Goal: Task Accomplishment & Management: Manage account settings

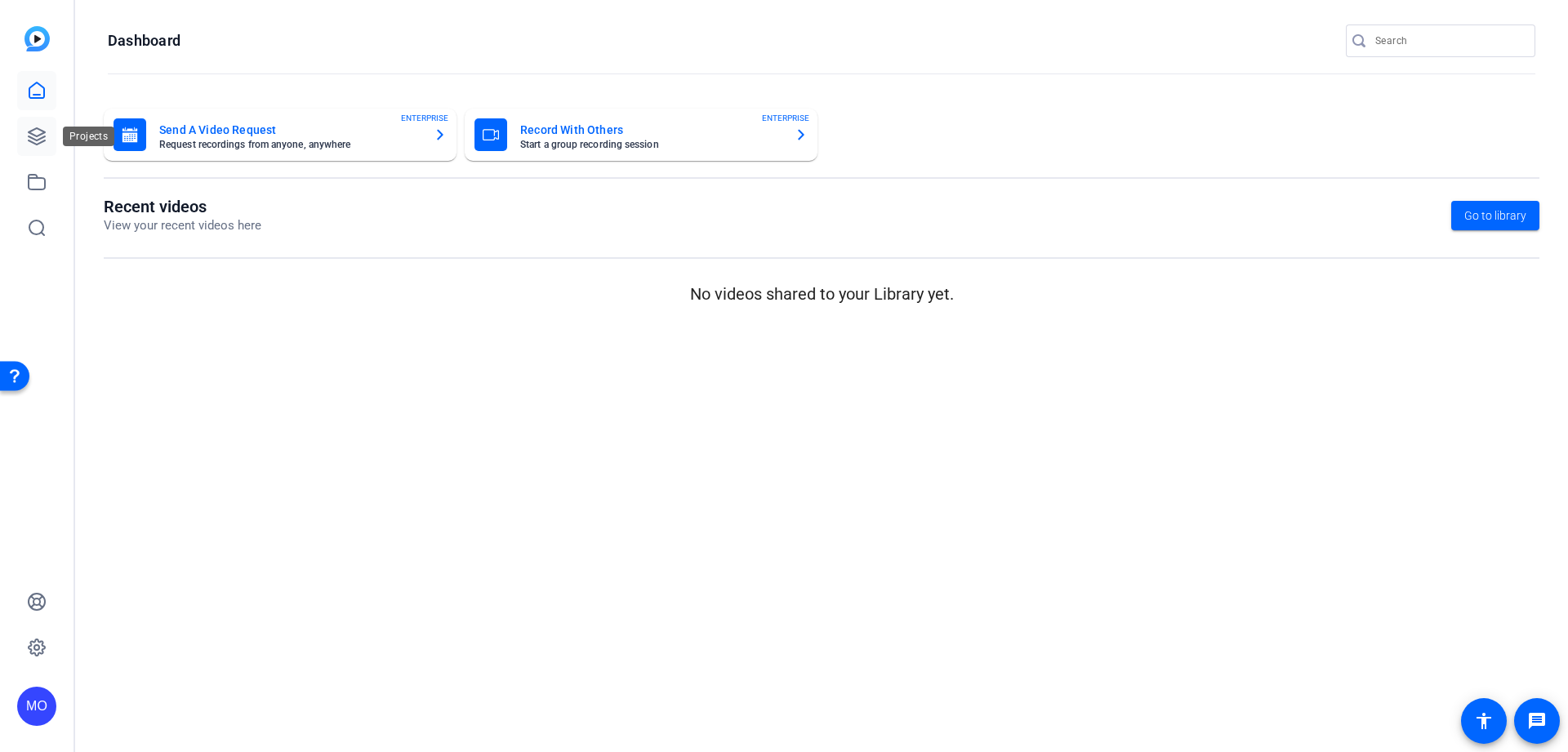
click at [43, 133] on icon at bounding box center [37, 137] width 20 height 20
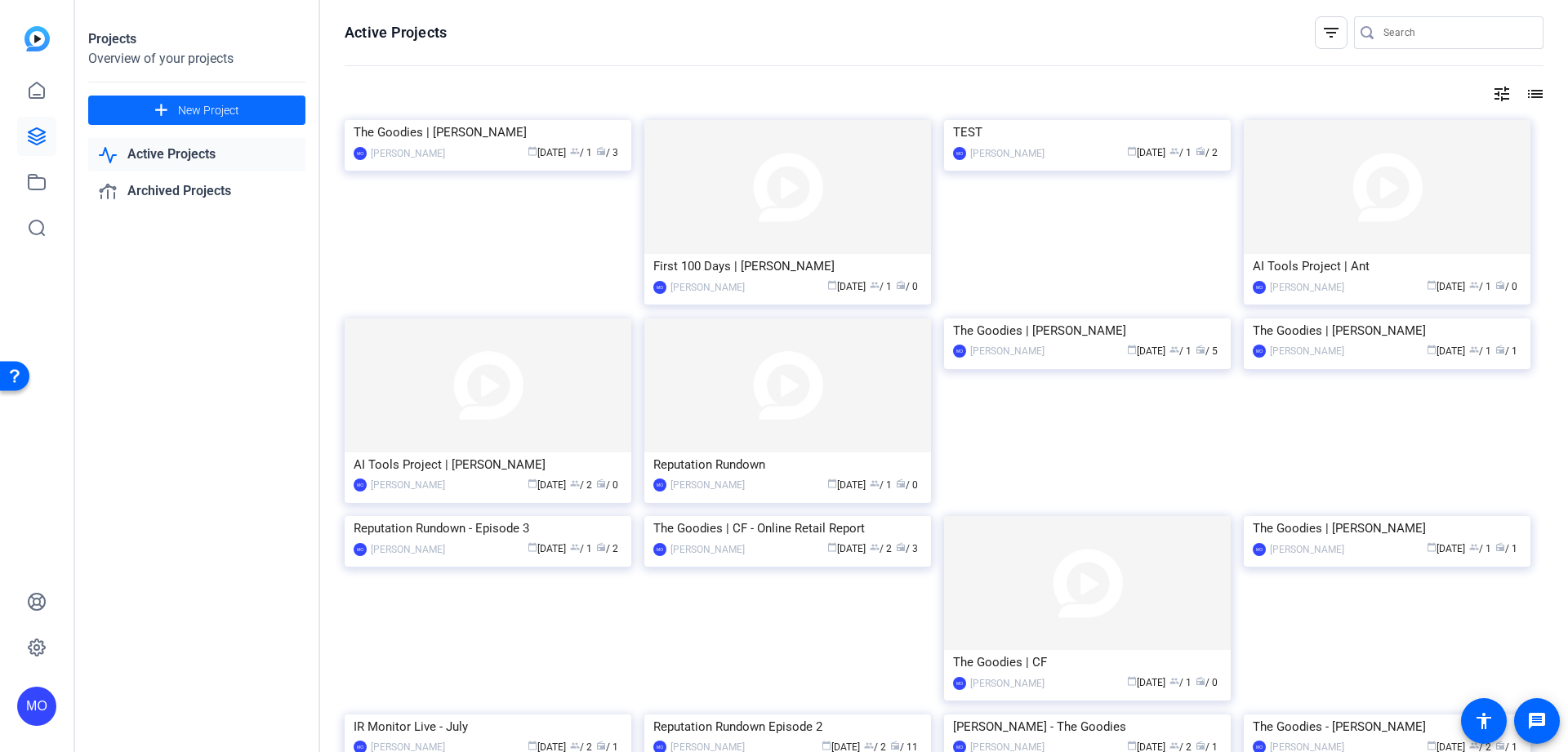
click at [179, 95] on span at bounding box center [196, 109] width 217 height 39
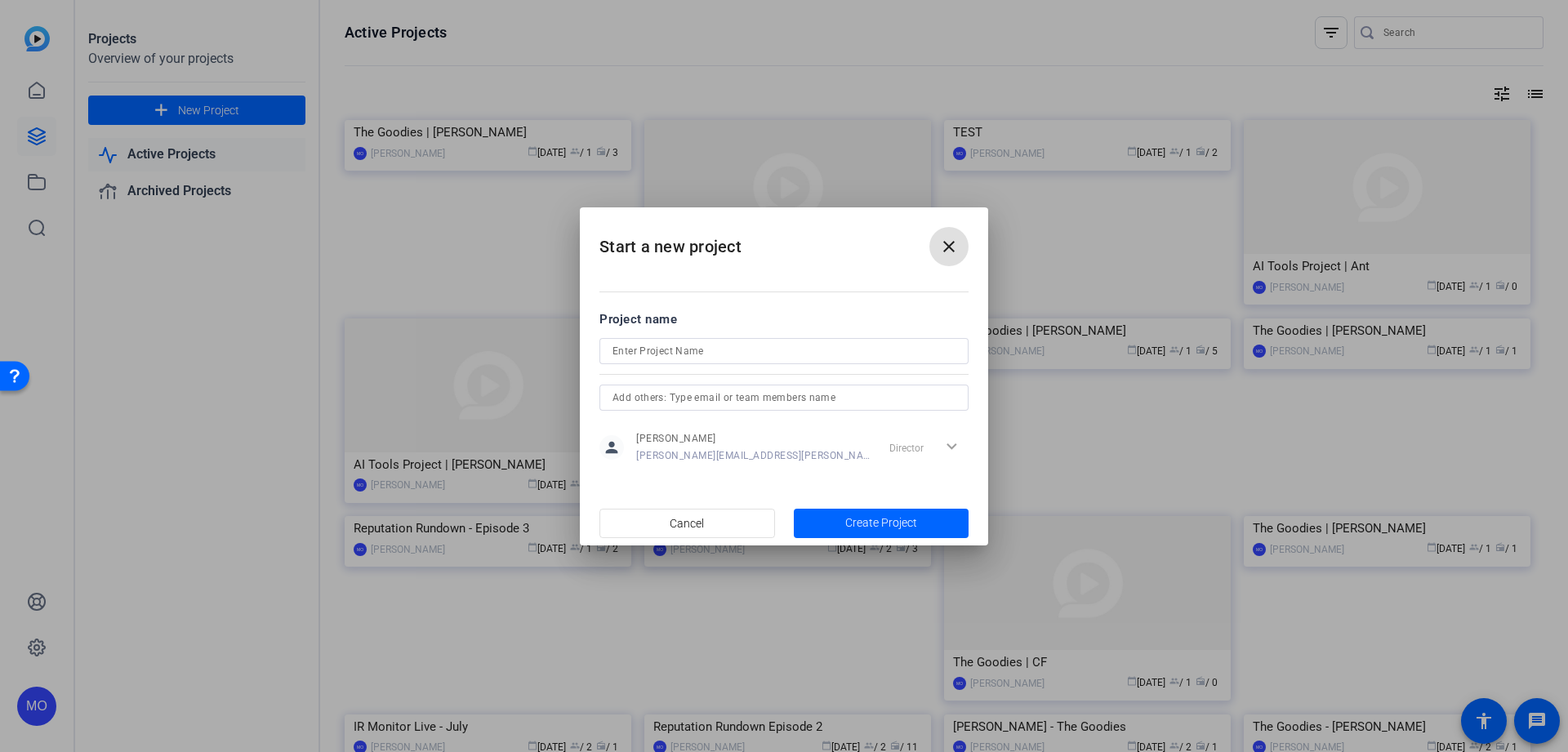
click at [658, 361] on div at bounding box center [784, 351] width 343 height 27
type input "Reputation Rundown | Episode 4"
click at [841, 528] on span "button" at bounding box center [881, 523] width 176 height 39
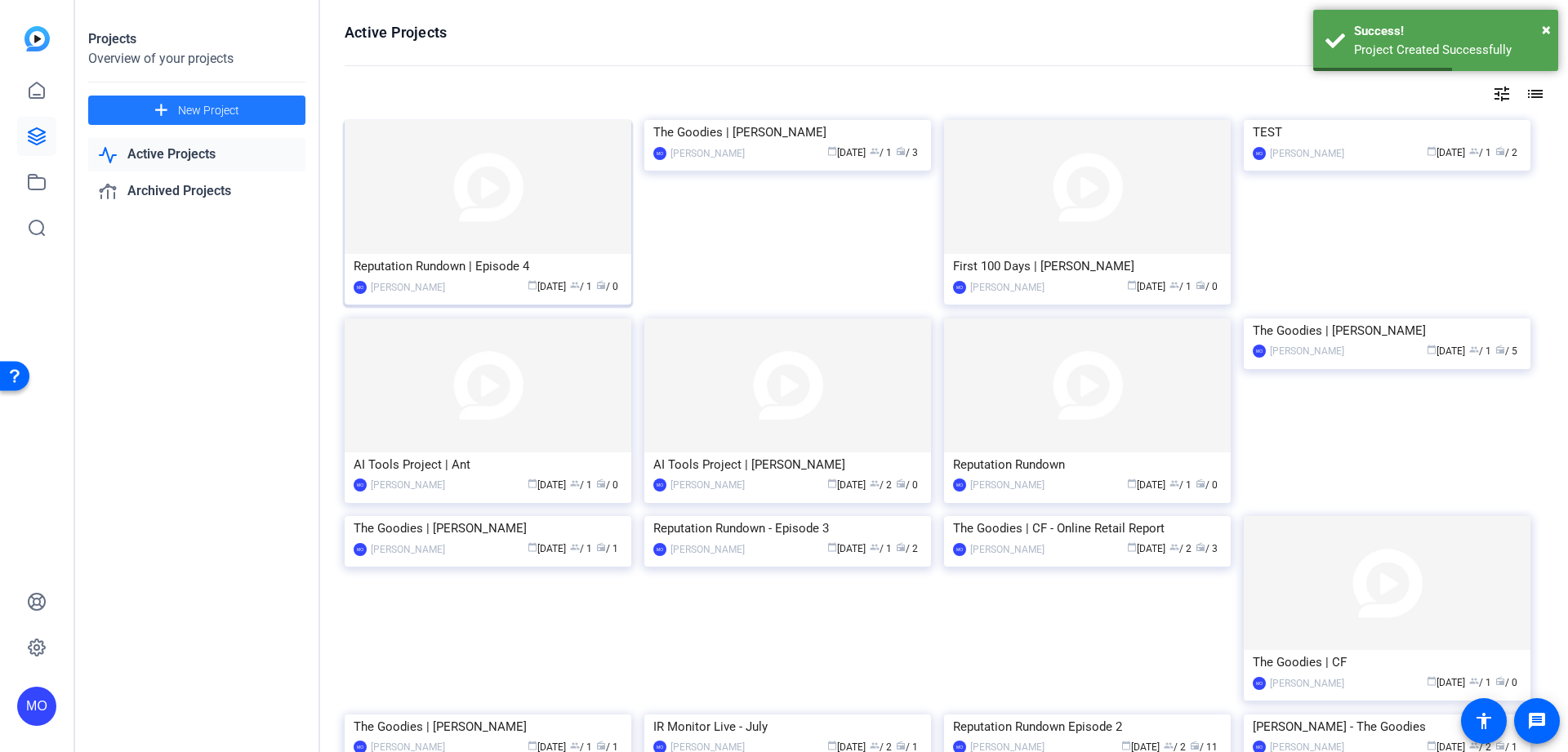
click at [478, 269] on div "Reputation Rundown | Episode 4" at bounding box center [488, 267] width 268 height 25
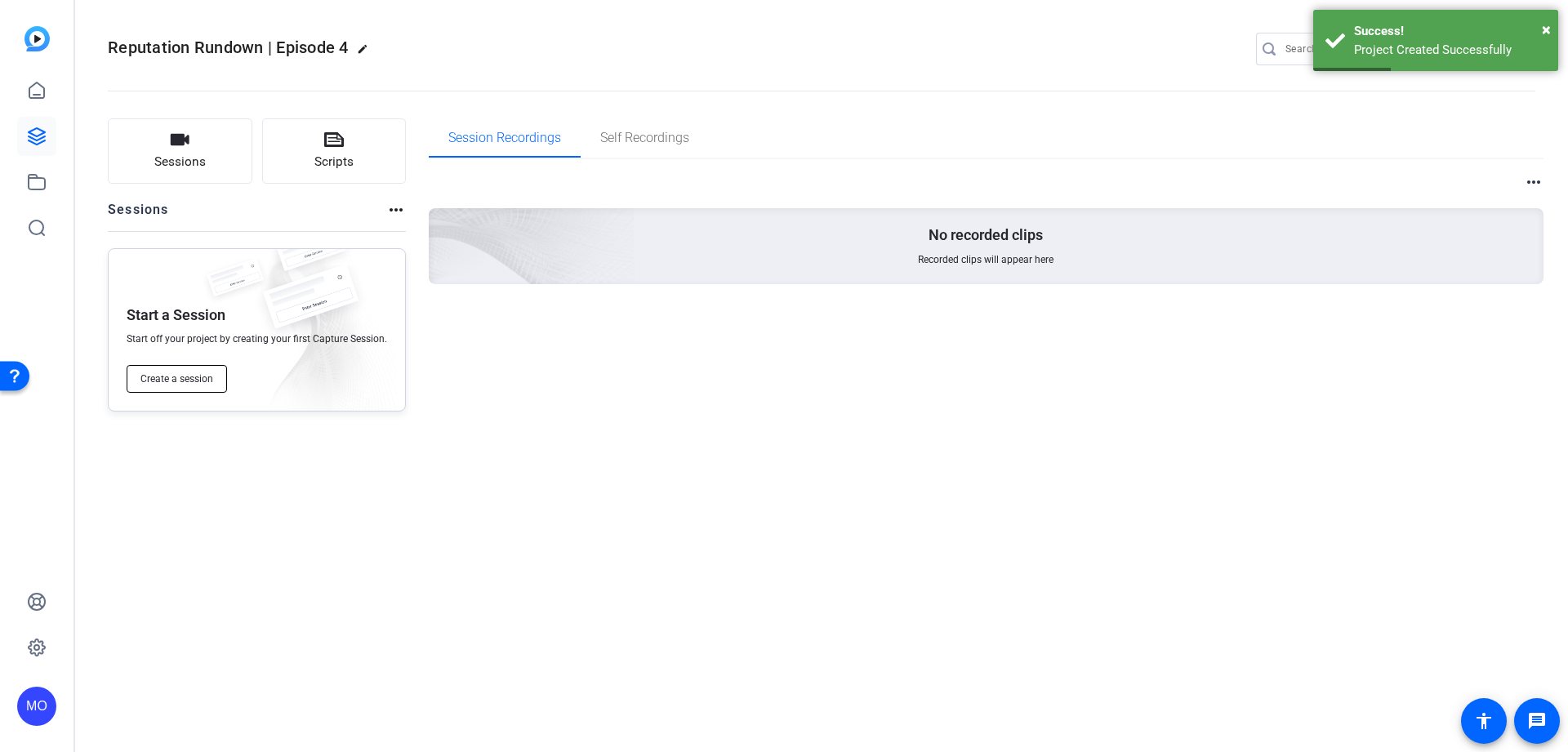
click at [182, 376] on span "Create a session" at bounding box center [177, 379] width 73 height 13
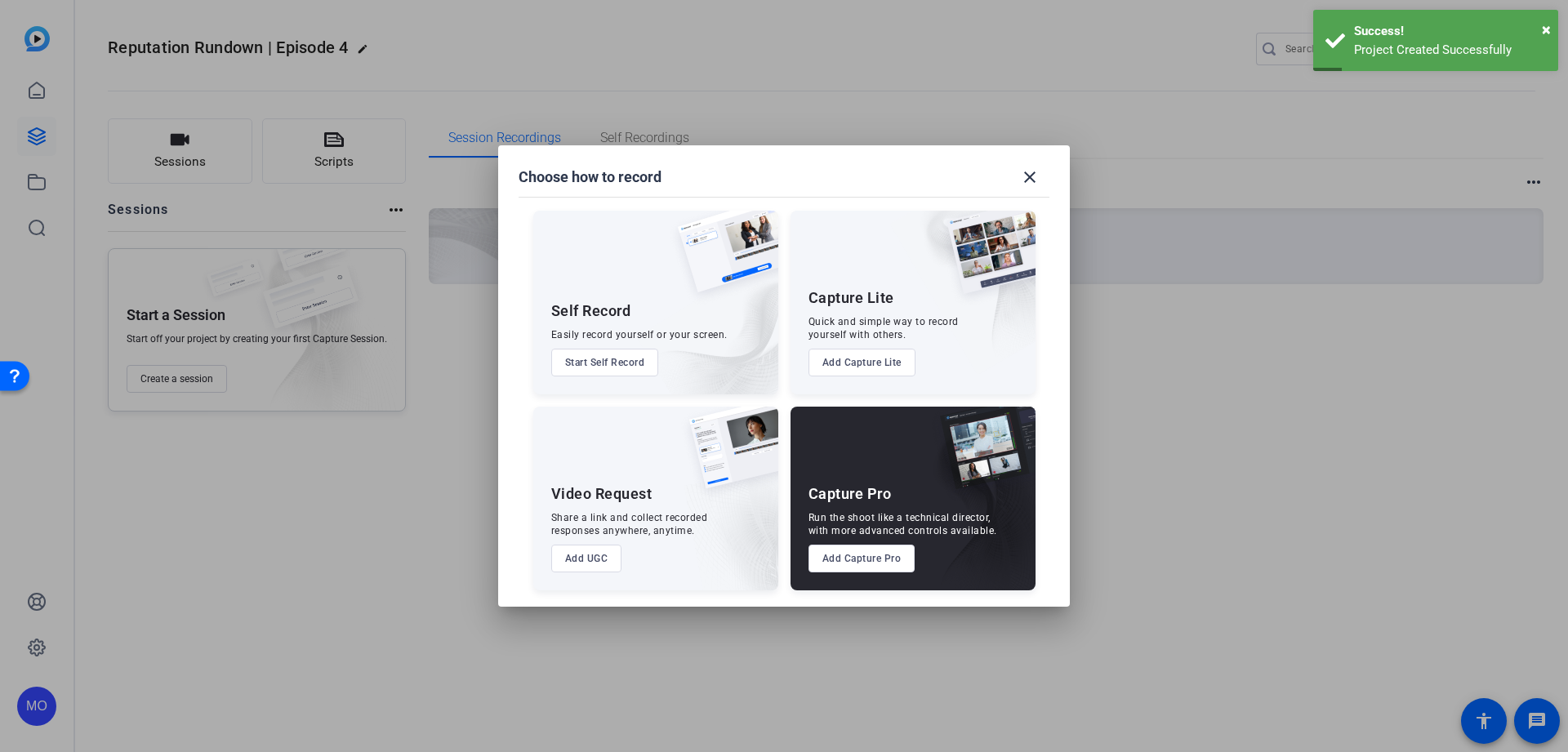
click at [596, 562] on button "Add UGC" at bounding box center [586, 559] width 71 height 28
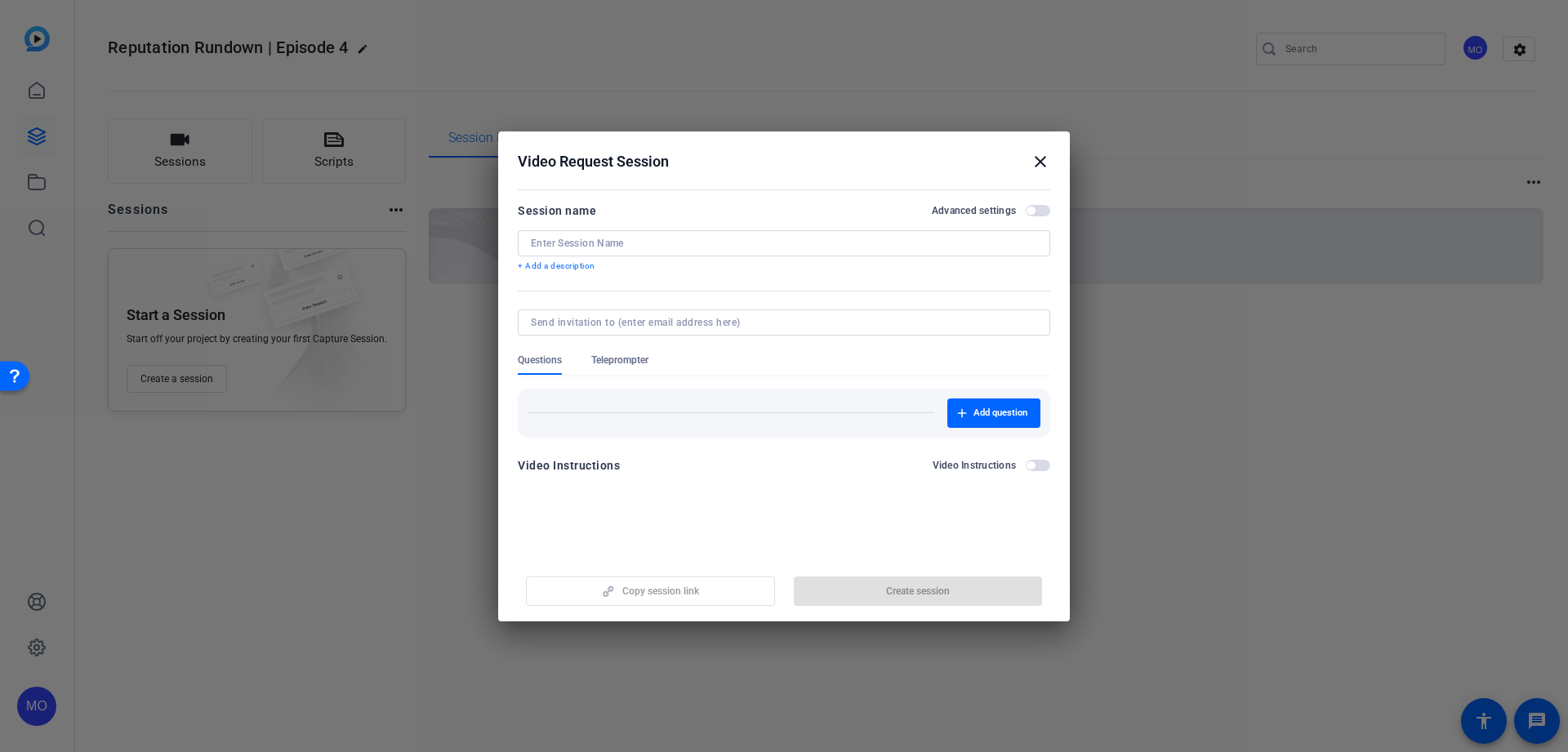
click at [590, 241] on input at bounding box center [784, 243] width 506 height 13
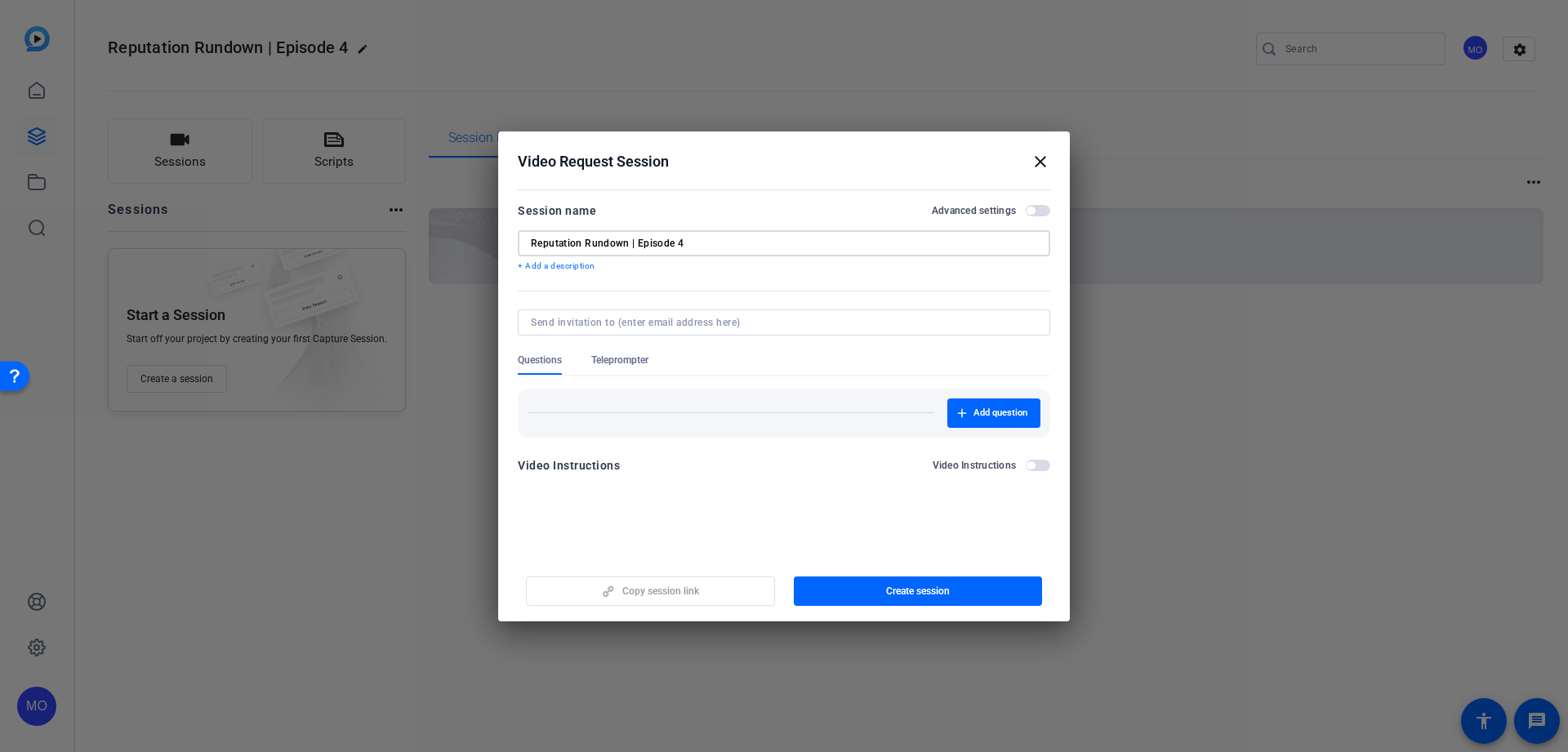
type input "Reputation Rundown | Episode 4"
click at [1032, 210] on span "button" at bounding box center [1030, 210] width 8 height 8
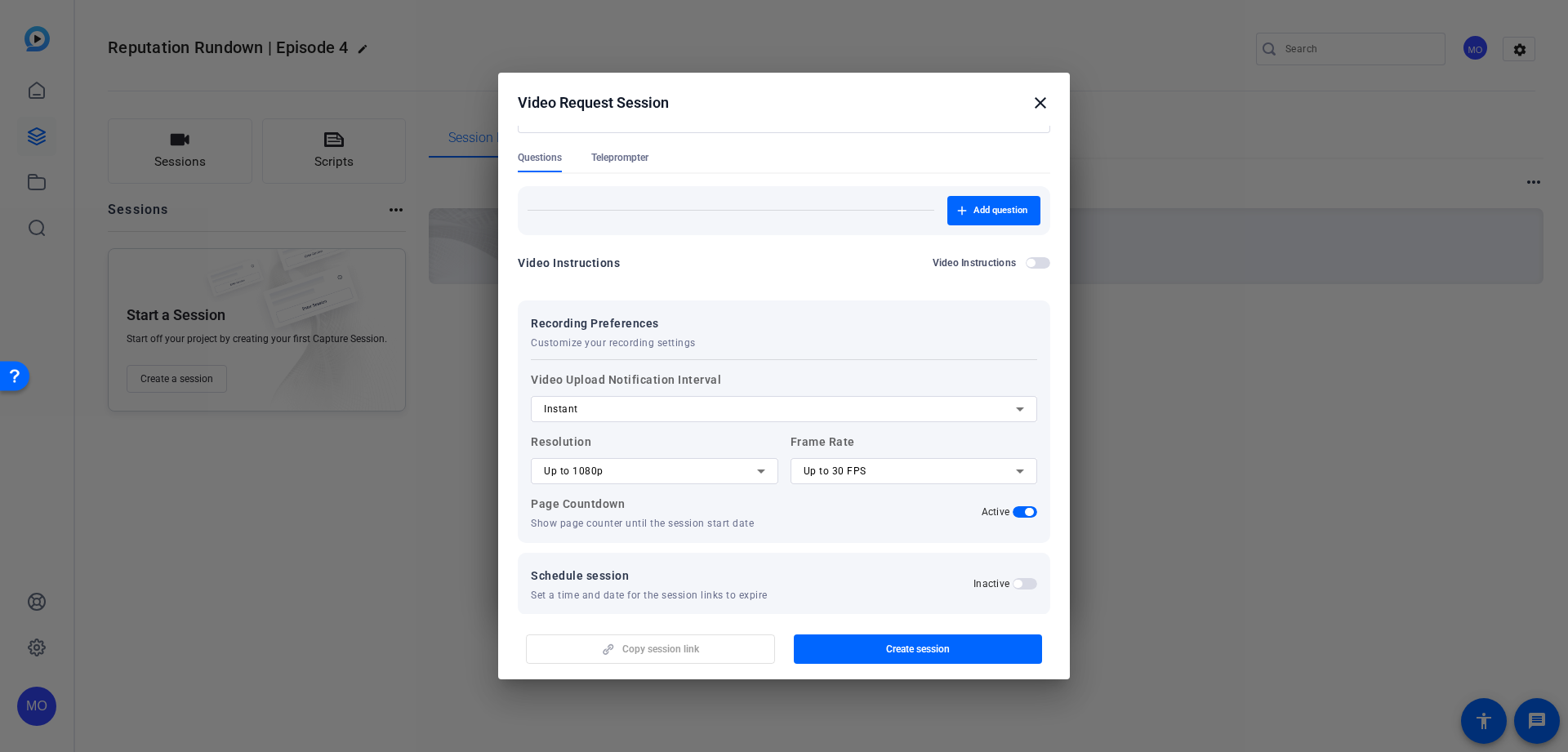
scroll to position [161, 0]
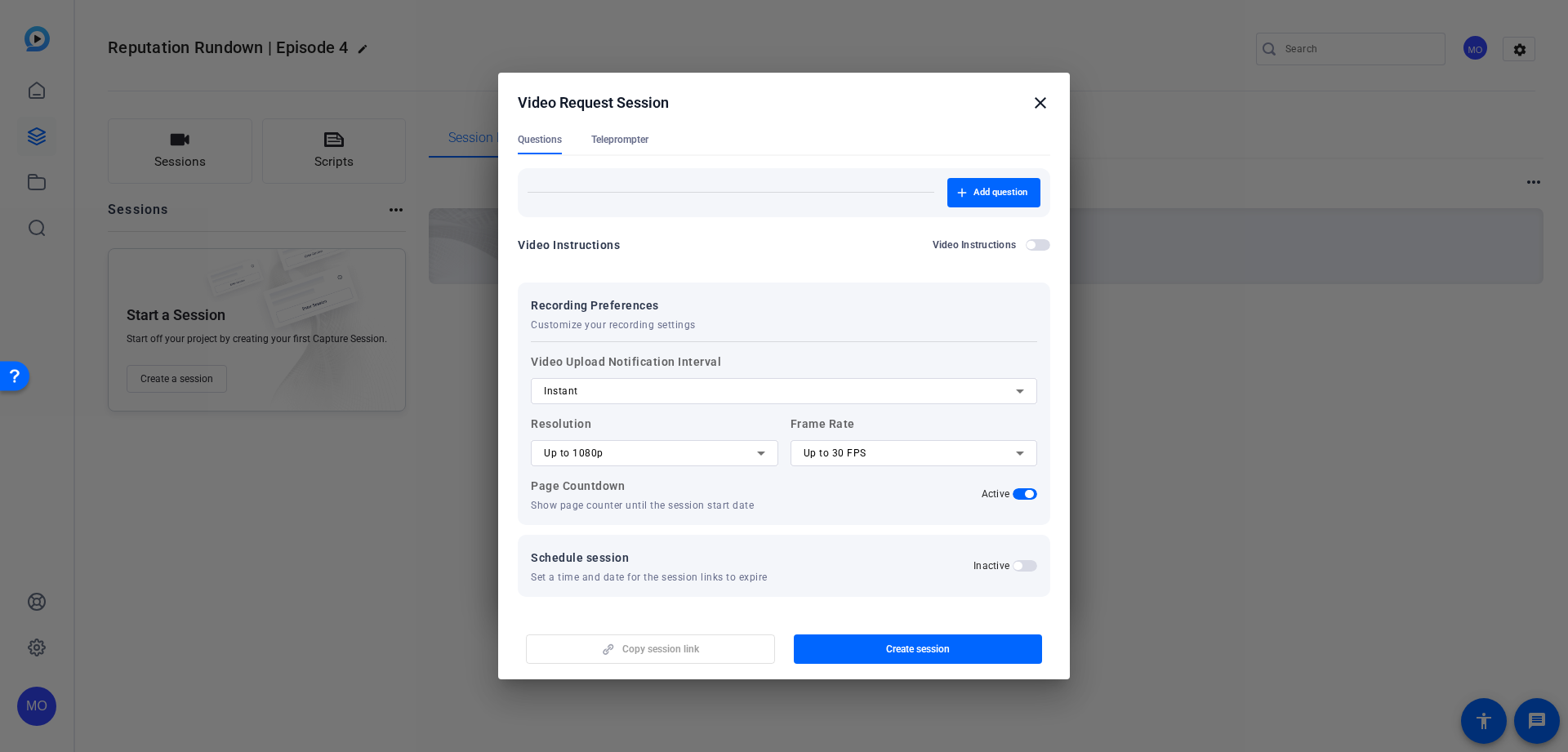
click at [1019, 570] on span "button" at bounding box center [1025, 566] width 25 height 12
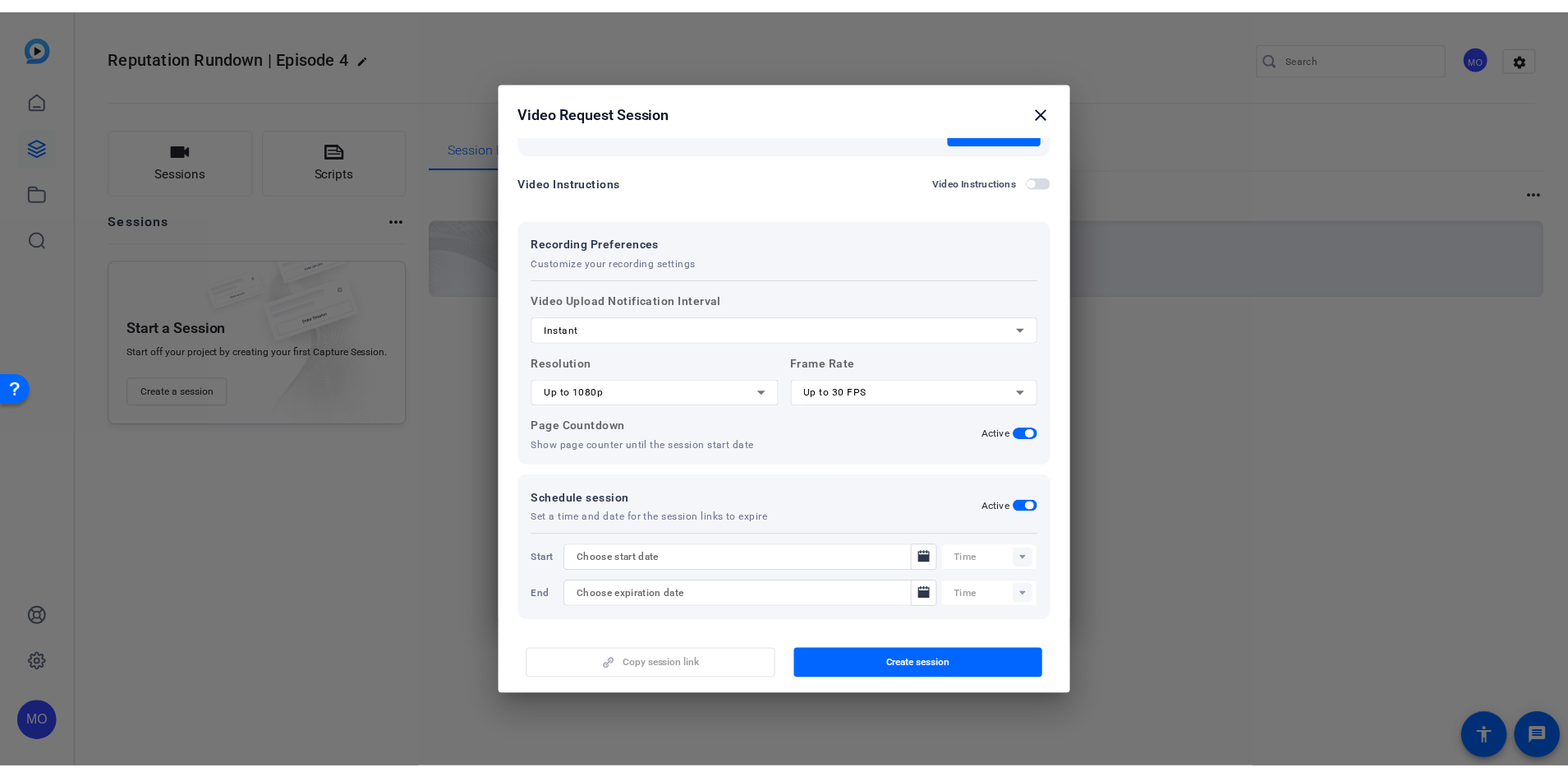
scroll to position [246, 0]
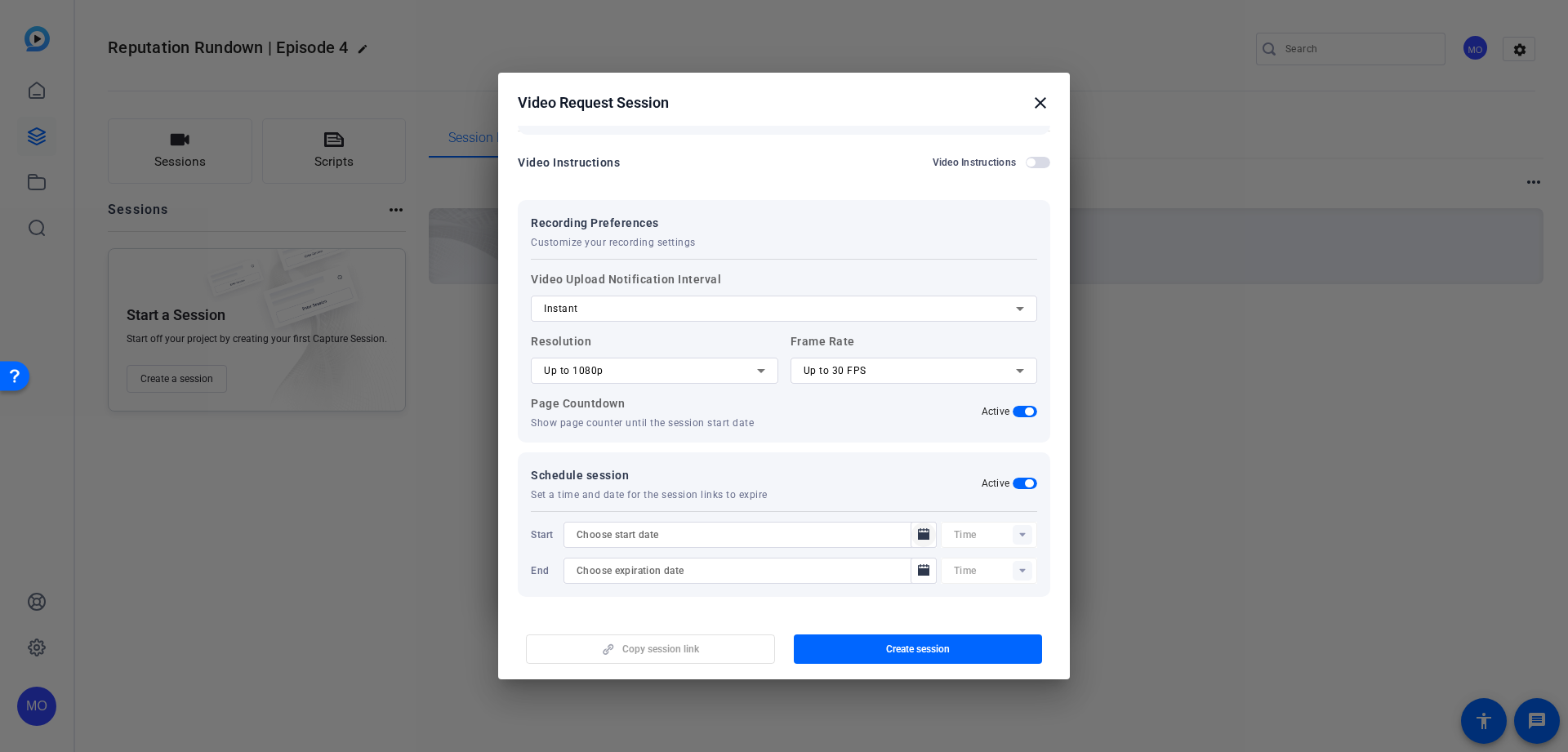
click at [918, 534] on icon "Open calendar" at bounding box center [924, 534] width 12 height 12
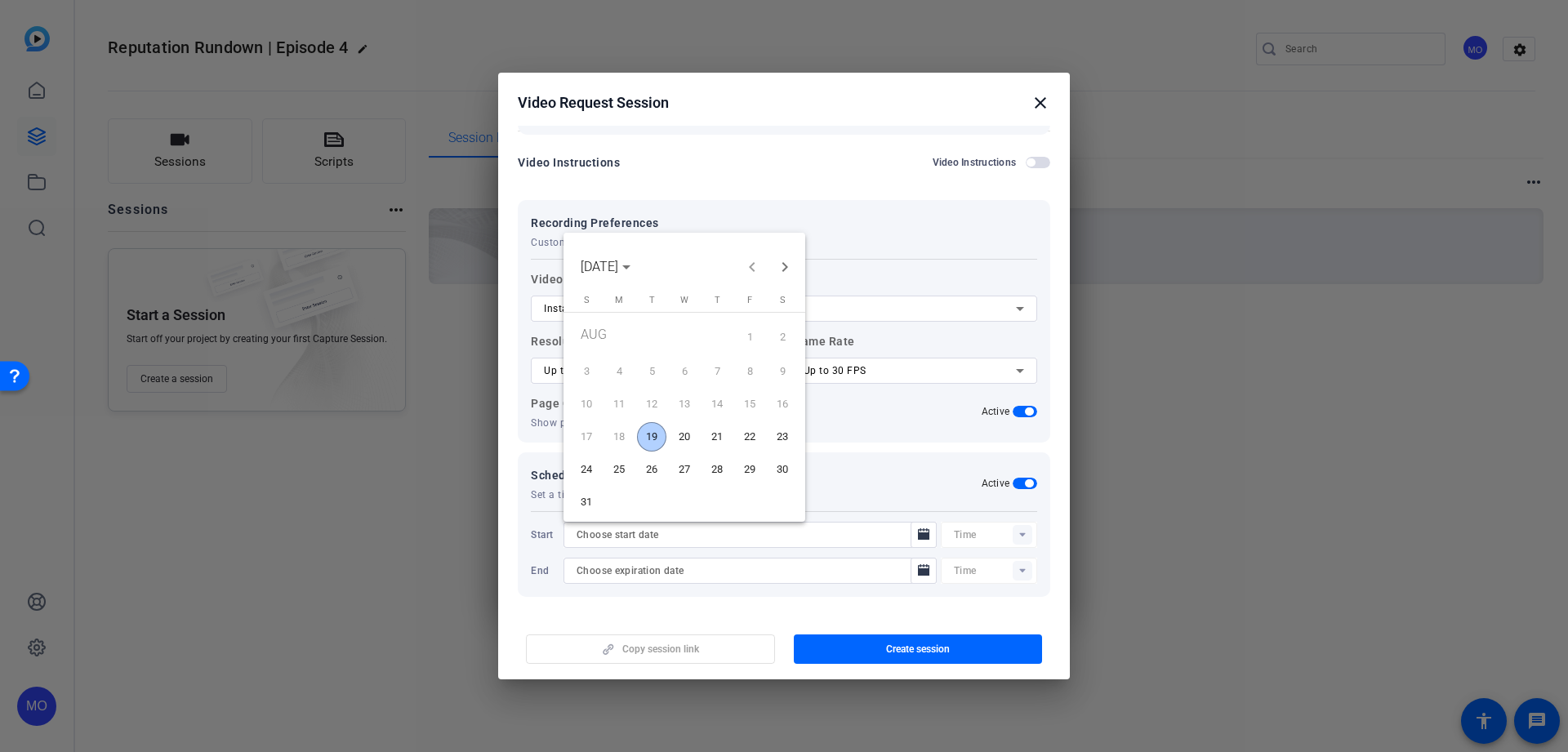
click at [648, 441] on span "19" at bounding box center [651, 436] width 29 height 29
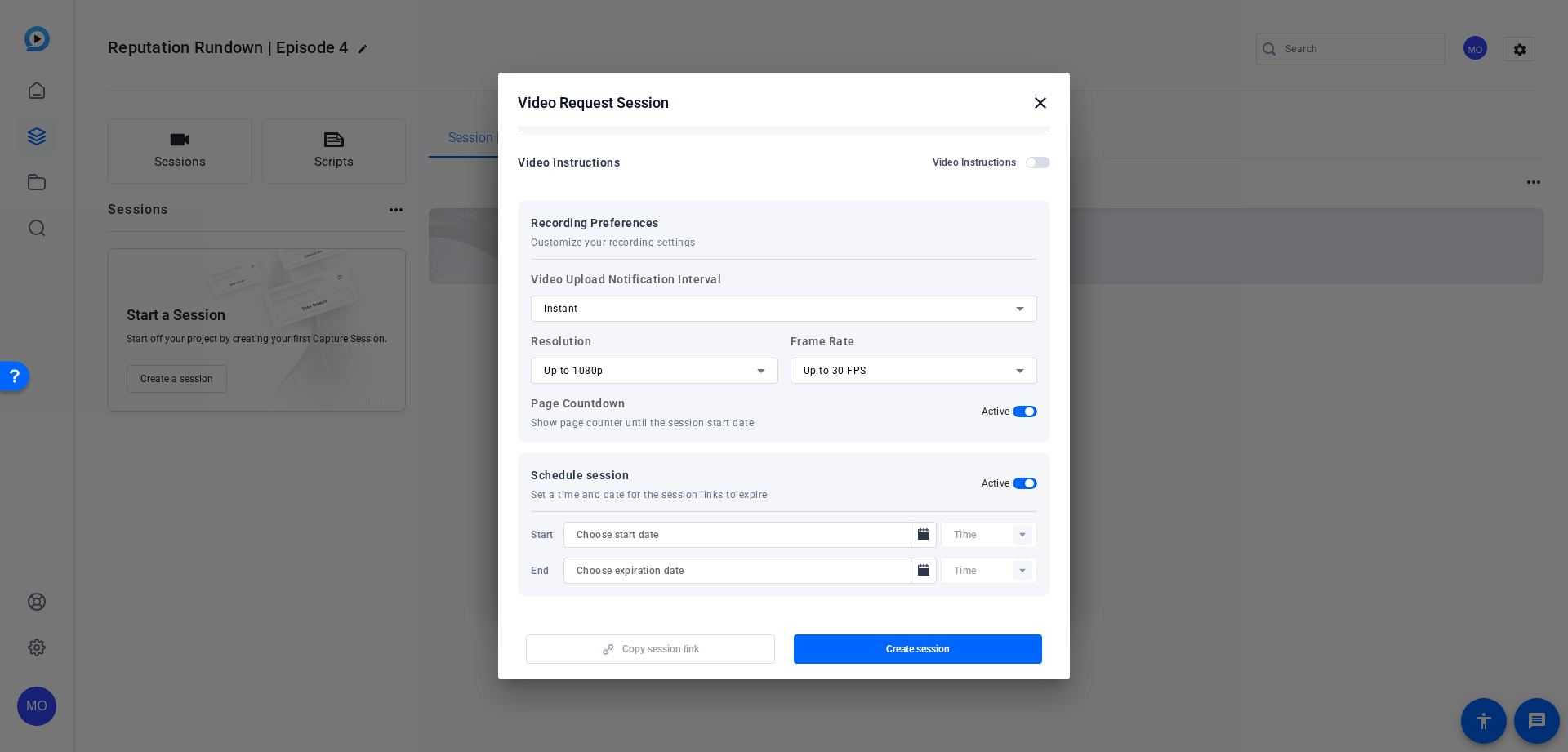
type input "[DATE]"
click at [1015, 536] on rect at bounding box center [1023, 535] width 20 height 20
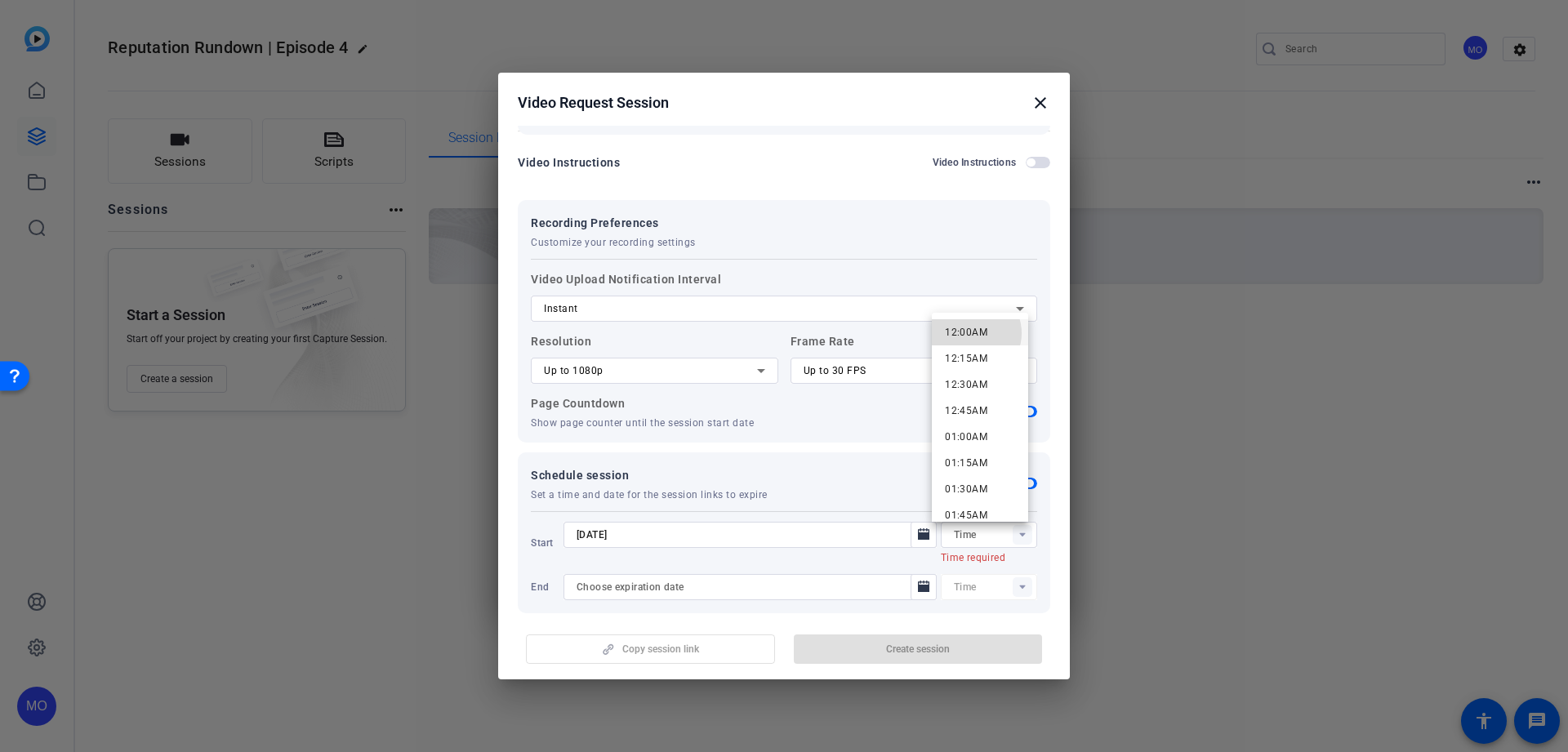
click at [972, 333] on span "12:00AM" at bounding box center [966, 332] width 42 height 12
type input "12:00AM"
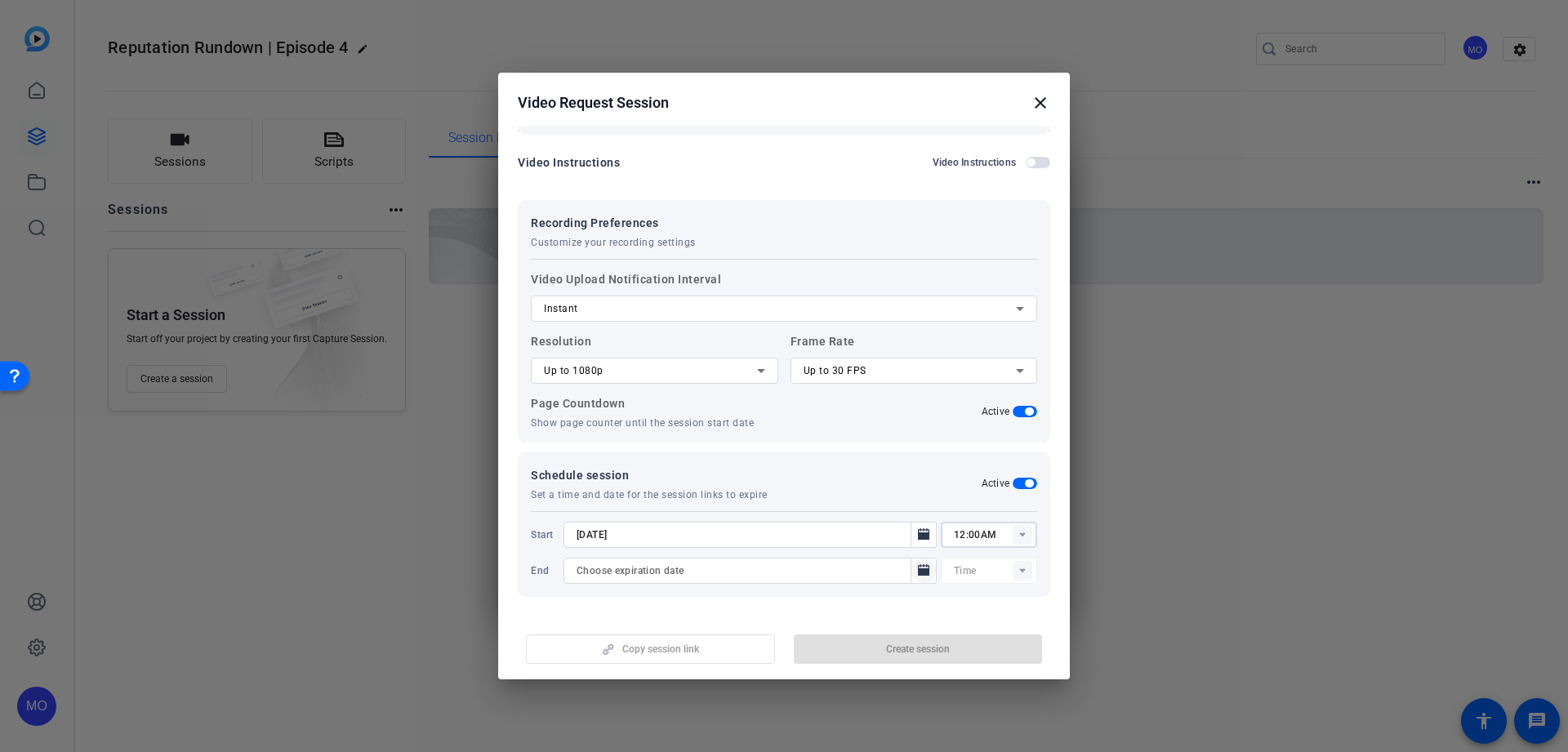
click at [927, 566] on span "Open calendar" at bounding box center [923, 570] width 39 height 39
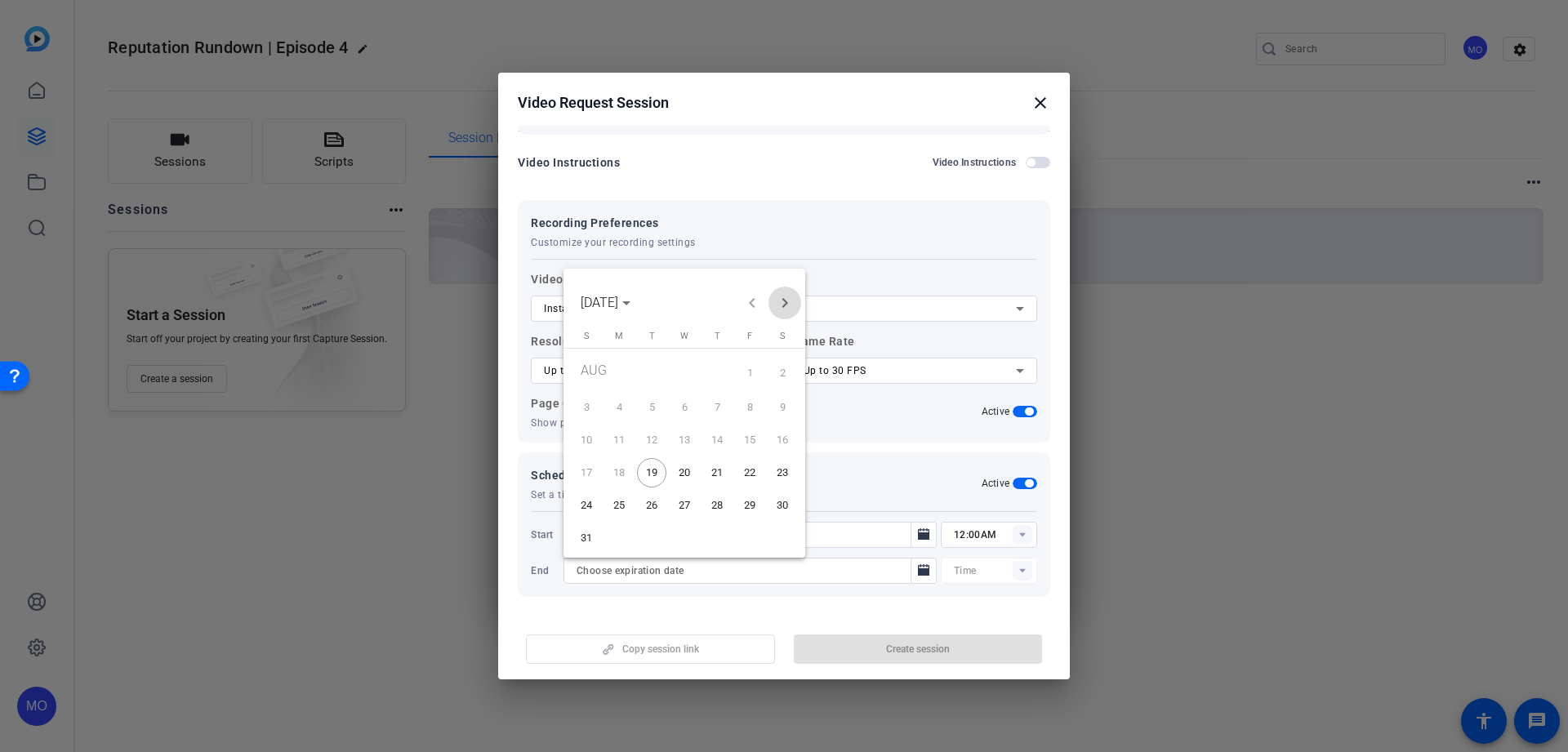
click at [787, 306] on span "Next month" at bounding box center [784, 302] width 32 height 32
click at [665, 529] on span "30" at bounding box center [651, 533] width 29 height 29
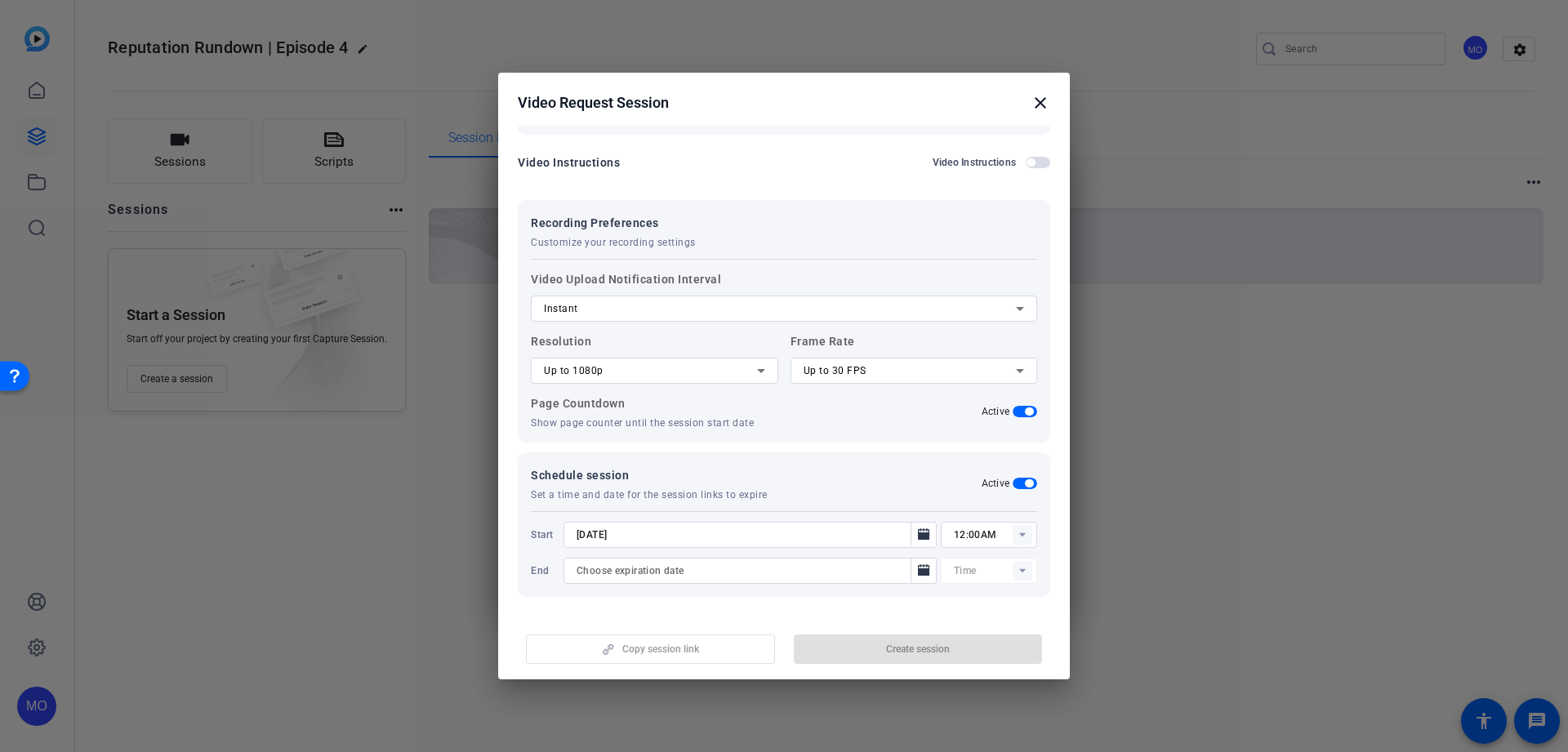
type input "[DATE]"
type input "12:15AM"
click at [913, 639] on span "button" at bounding box center [918, 648] width 249 height 39
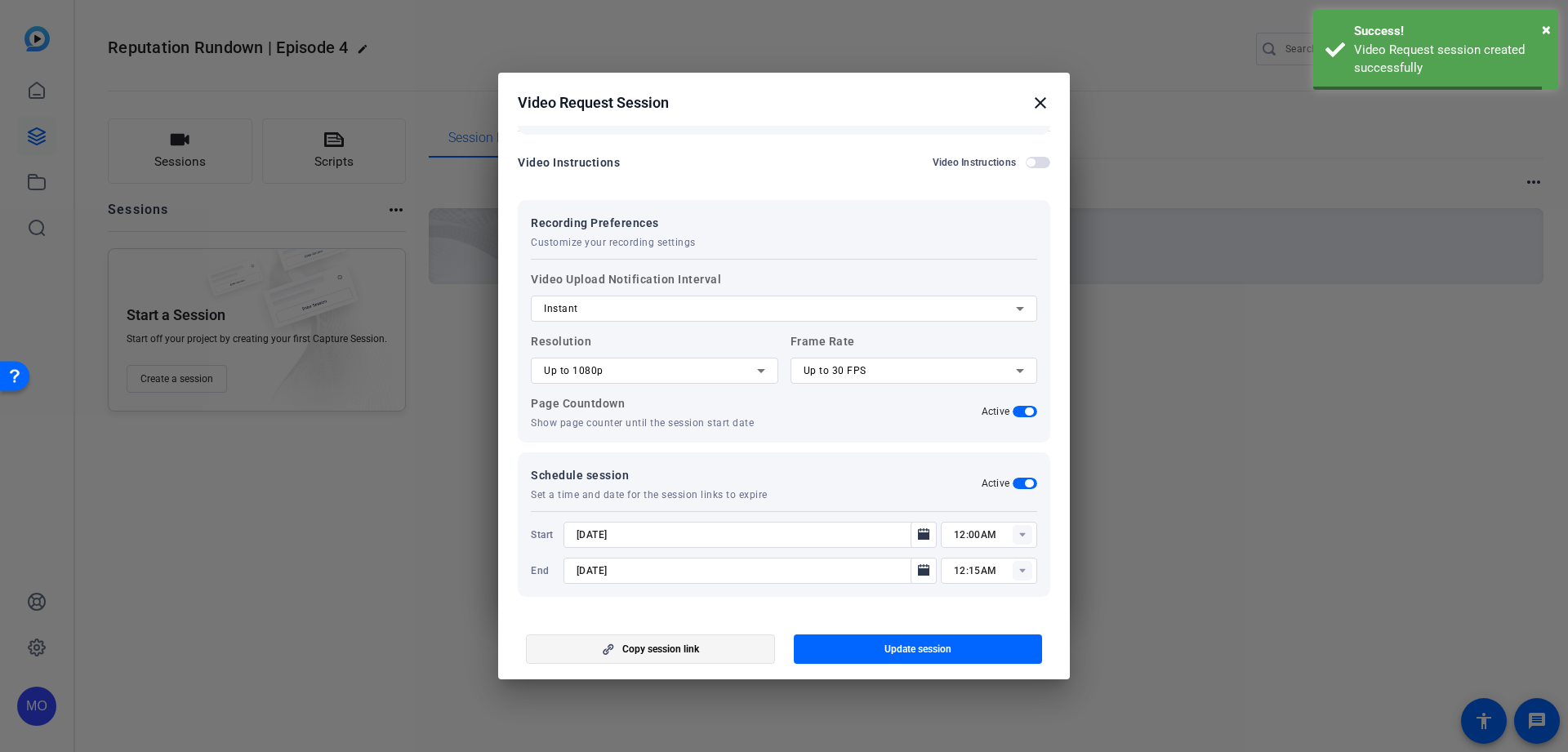
click at [721, 651] on span "button" at bounding box center [650, 648] width 248 height 39
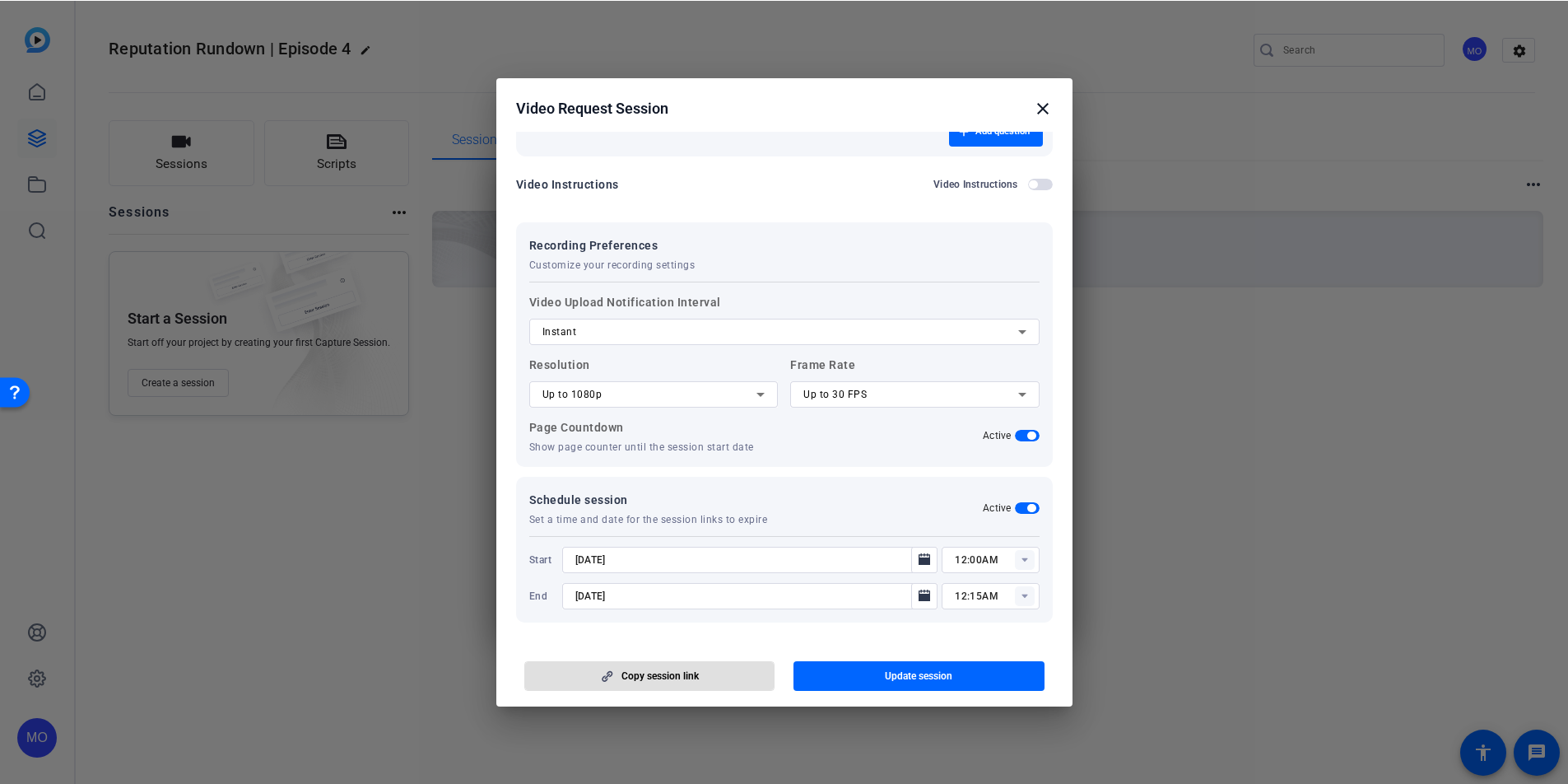
scroll to position [230, 0]
